Goal: Information Seeking & Learning: Understand process/instructions

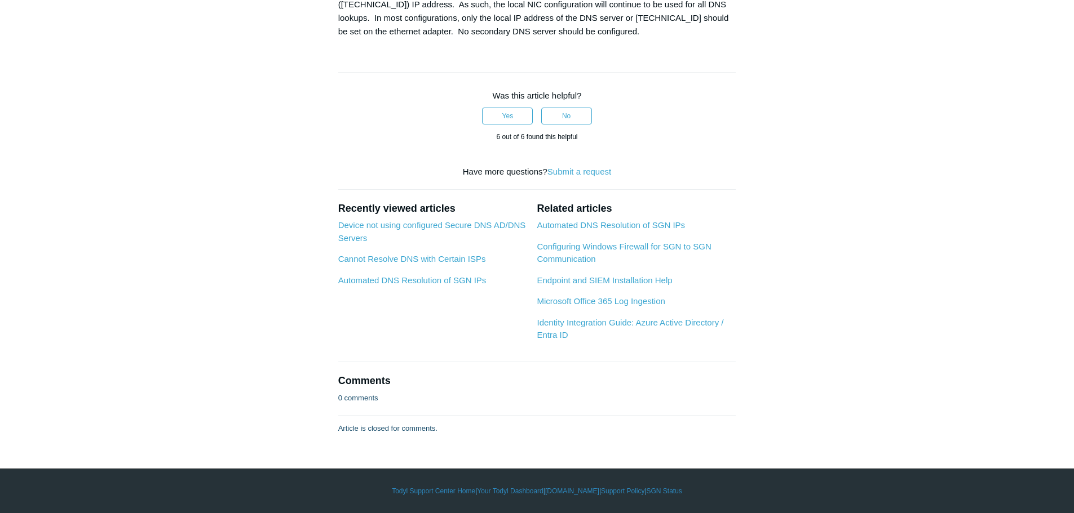
scroll to position [1745, 0]
drag, startPoint x: 366, startPoint y: 327, endPoint x: 427, endPoint y: 327, distance: 61.4
click at [427, 38] on div "It is not necessary to make any changes to Todyl configurations to allow for Ac…" at bounding box center [537, 5] width 398 height 68
click at [461, 38] on div "It is not necessary to make any changes to Todyl configurations to allow for Ac…" at bounding box center [537, 5] width 398 height 68
drag, startPoint x: 420, startPoint y: 329, endPoint x: 513, endPoint y: 329, distance: 93.0
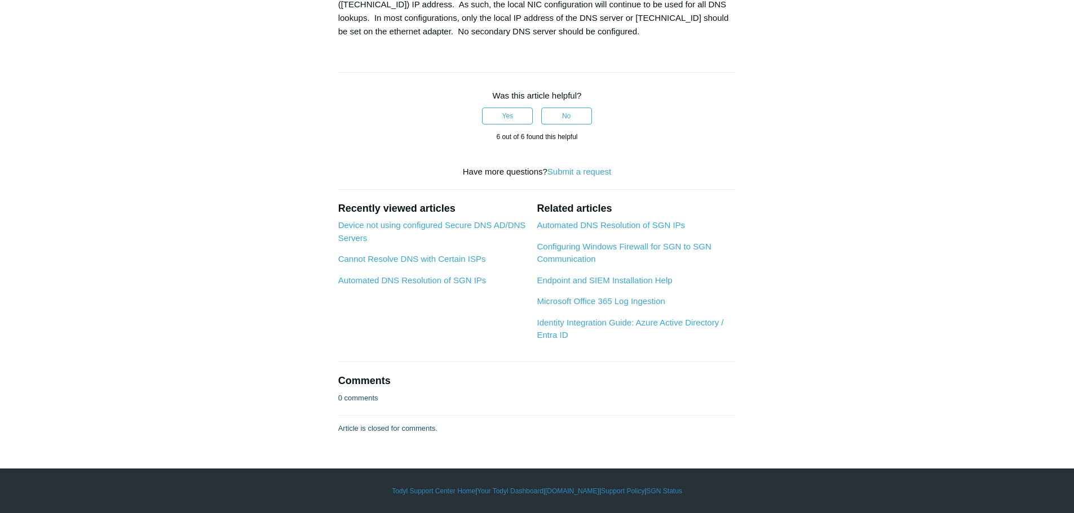
click at [513, 38] on div "It is not necessary to make any changes to Todyl configurations to allow for Ac…" at bounding box center [537, 5] width 398 height 68
drag, startPoint x: 560, startPoint y: 328, endPoint x: 485, endPoint y: 333, distance: 75.1
click at [554, 38] on div "It is not necessary to make any changes to Todyl configurations to allow for Ac…" at bounding box center [537, 5] width 398 height 68
drag, startPoint x: 373, startPoint y: 330, endPoint x: 422, endPoint y: 326, distance: 48.6
click at [420, 38] on div "It is not necessary to make any changes to Todyl configurations to allow for Ac…" at bounding box center [537, 5] width 398 height 68
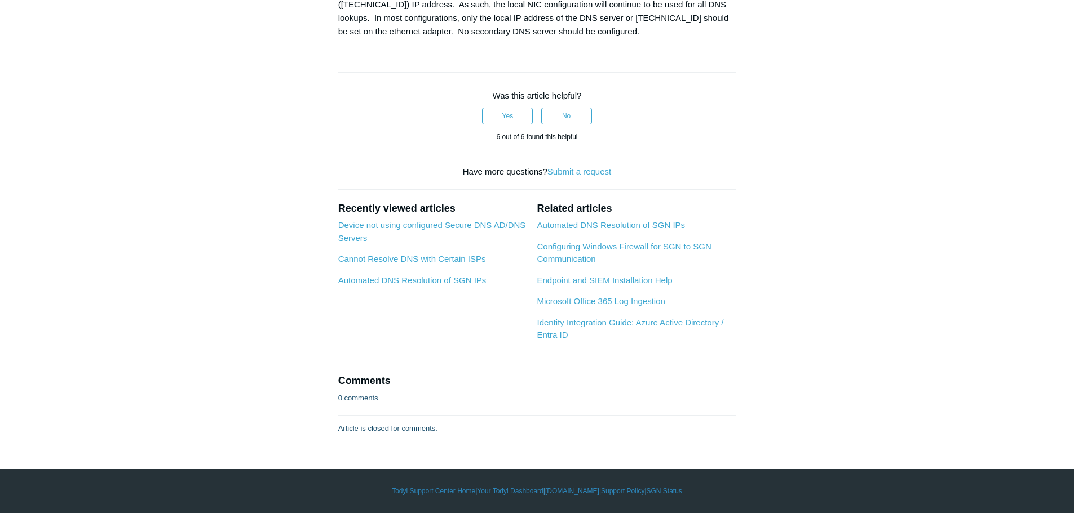
click at [453, 38] on div "It is not necessary to make any changes to Todyl configurations to allow for Ac…" at bounding box center [537, 5] width 398 height 68
drag, startPoint x: 407, startPoint y: 326, endPoint x: 479, endPoint y: 334, distance: 72.5
click at [479, 38] on div "It is not necessary to make any changes to Todyl configurations to allow for Ac…" at bounding box center [537, 5] width 398 height 68
click at [523, 38] on div "It is not necessary to make any changes to Todyl configurations to allow for Ac…" at bounding box center [537, 5] width 398 height 68
drag, startPoint x: 544, startPoint y: 327, endPoint x: 657, endPoint y: 325, distance: 112.7
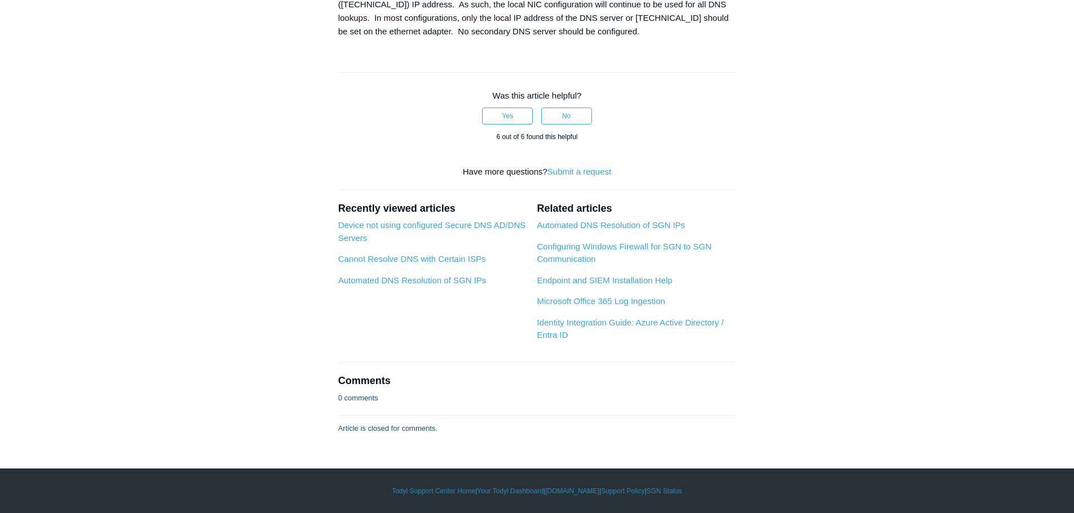
click at [657, 38] on div "It is not necessary to make any changes to Todyl configurations to allow for Ac…" at bounding box center [537, 5] width 398 height 68
click at [721, 38] on div "It is not necessary to make any changes to Todyl configurations to allow for Ac…" at bounding box center [537, 5] width 398 height 68
drag, startPoint x: 615, startPoint y: 324, endPoint x: 684, endPoint y: 333, distance: 69.3
click at [684, 38] on div "It is not necessary to make any changes to Todyl configurations to allow for Ac…" at bounding box center [537, 5] width 398 height 68
drag, startPoint x: 492, startPoint y: 351, endPoint x: 421, endPoint y: 348, distance: 70.5
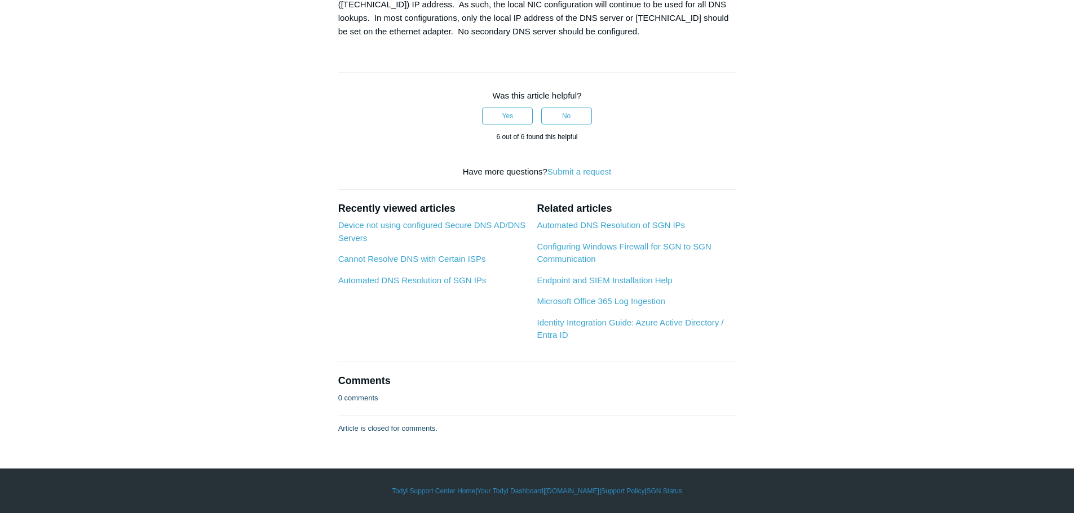
click at [487, 38] on div "It is not necessary to make any changes to Todyl configurations to allow for Ac…" at bounding box center [537, 5] width 398 height 68
drag, startPoint x: 356, startPoint y: 343, endPoint x: 495, endPoint y: 343, distance: 138.7
click at [464, 38] on div "It is not necessary to make any changes to Todyl configurations to allow for Ac…" at bounding box center [537, 5] width 398 height 68
drag, startPoint x: 541, startPoint y: 344, endPoint x: 458, endPoint y: 346, distance: 82.3
click at [540, 38] on div "It is not necessary to make any changes to Todyl configurations to allow for Ac…" at bounding box center [537, 5] width 398 height 68
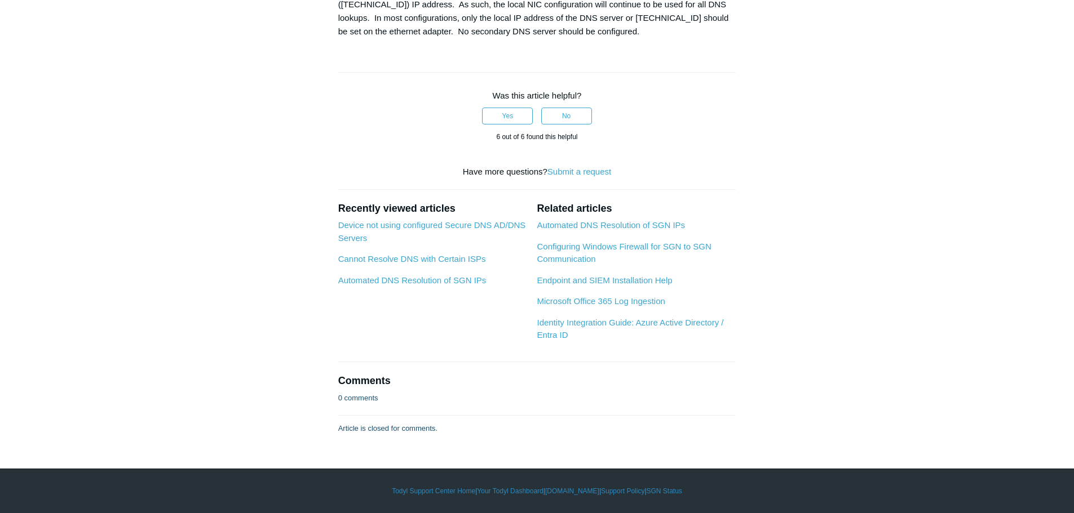
drag, startPoint x: 410, startPoint y: 343, endPoint x: 484, endPoint y: 343, distance: 73.8
click at [479, 38] on div "It is not necessary to make any changes to Todyl configurations to allow for Ac…" at bounding box center [537, 5] width 398 height 68
click at [522, 38] on div "It is not necessary to make any changes to Todyl configurations to allow for Ac…" at bounding box center [537, 5] width 398 height 68
drag, startPoint x: 476, startPoint y: 343, endPoint x: 557, endPoint y: 346, distance: 81.2
click at [557, 38] on div "It is not necessary to make any changes to Todyl configurations to allow for Ac…" at bounding box center [537, 5] width 398 height 68
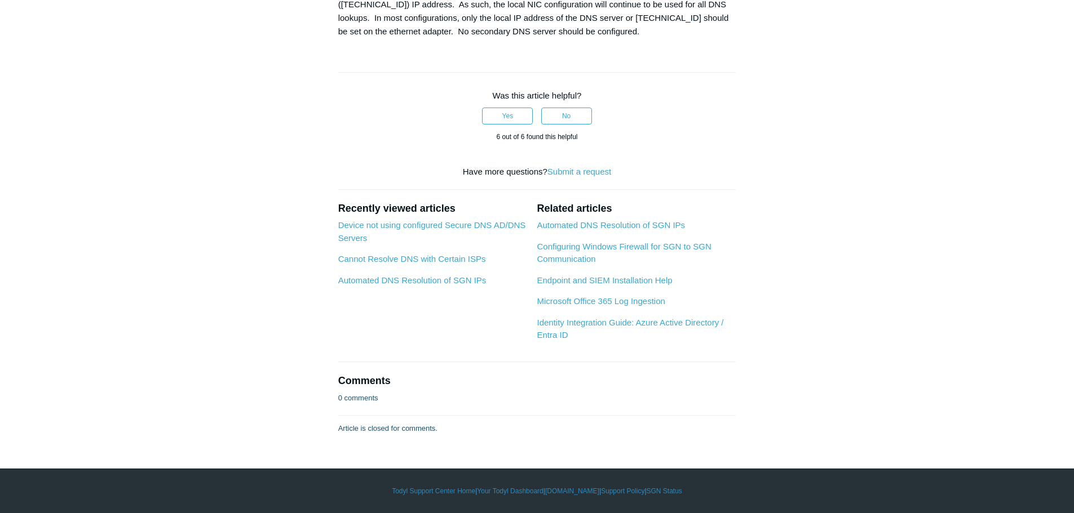
click at [583, 38] on div "It is not necessary to make any changes to Todyl configurations to allow for Ac…" at bounding box center [537, 5] width 398 height 68
drag, startPoint x: 549, startPoint y: 343, endPoint x: 680, endPoint y: 347, distance: 131.4
click at [636, 38] on div "It is not necessary to make any changes to Todyl configurations to allow for Ac…" at bounding box center [537, 5] width 398 height 68
click at [680, 38] on div "It is not necessary to make any changes to Todyl configurations to allow for Ac…" at bounding box center [537, 5] width 398 height 68
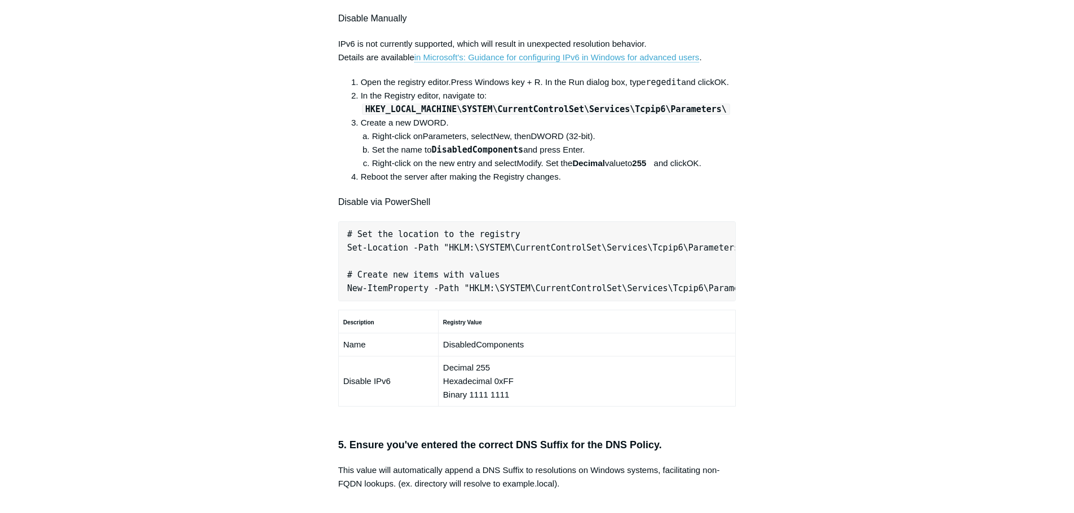
scroll to position [543, 0]
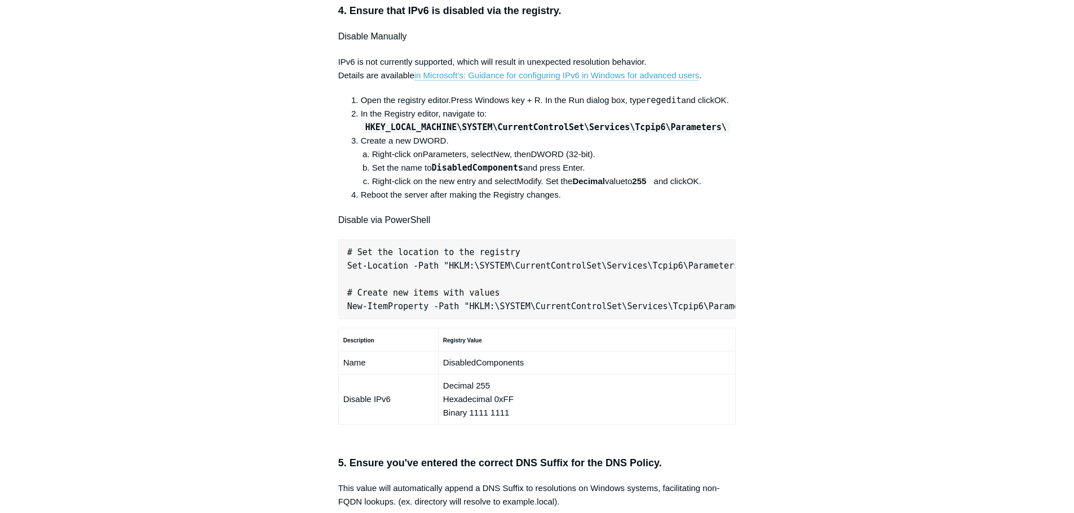
click at [858, 235] on div "Articles in this section Secure DNS - Single-Label Domains Using 3rd Party DNS …" at bounding box center [537, 345] width 654 height 1573
